Goal: Task Accomplishment & Management: Manage account settings

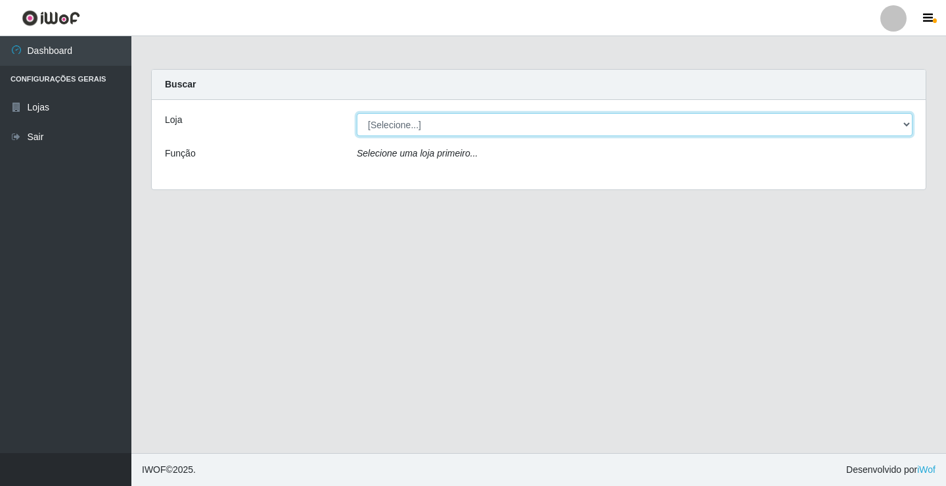
click at [906, 122] on select "[Selecione...] Ideal - Conceição" at bounding box center [635, 124] width 556 height 23
select select "231"
click at [357, 113] on select "[Selecione...] Ideal - Conceição" at bounding box center [635, 124] width 556 height 23
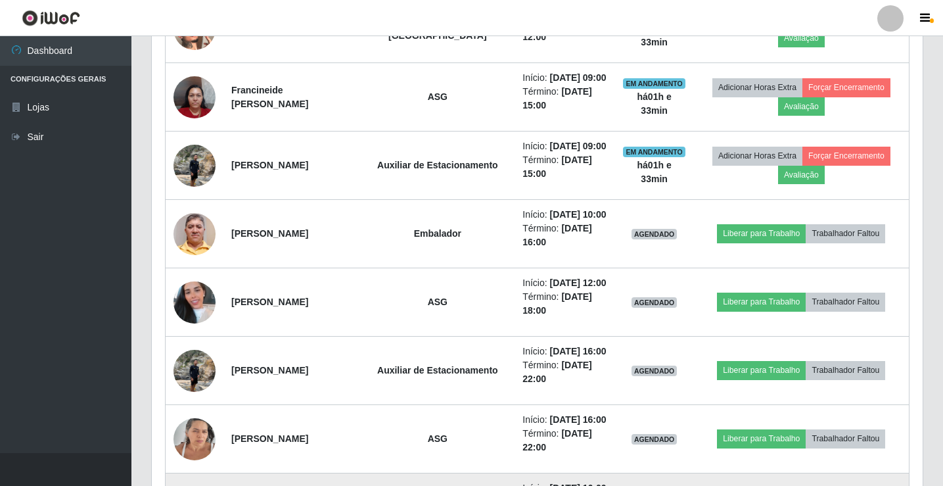
scroll to position [637, 0]
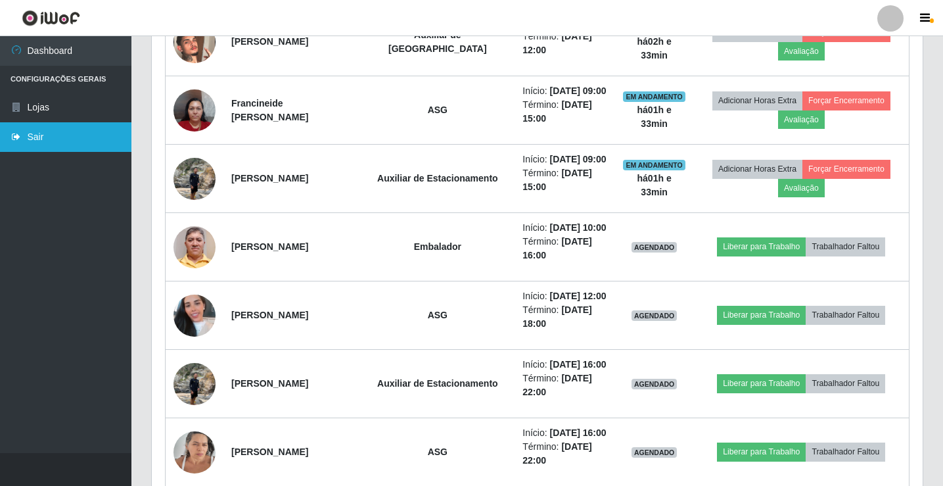
click at [66, 149] on link "Sair" at bounding box center [65, 137] width 131 height 30
